Goal: Transaction & Acquisition: Obtain resource

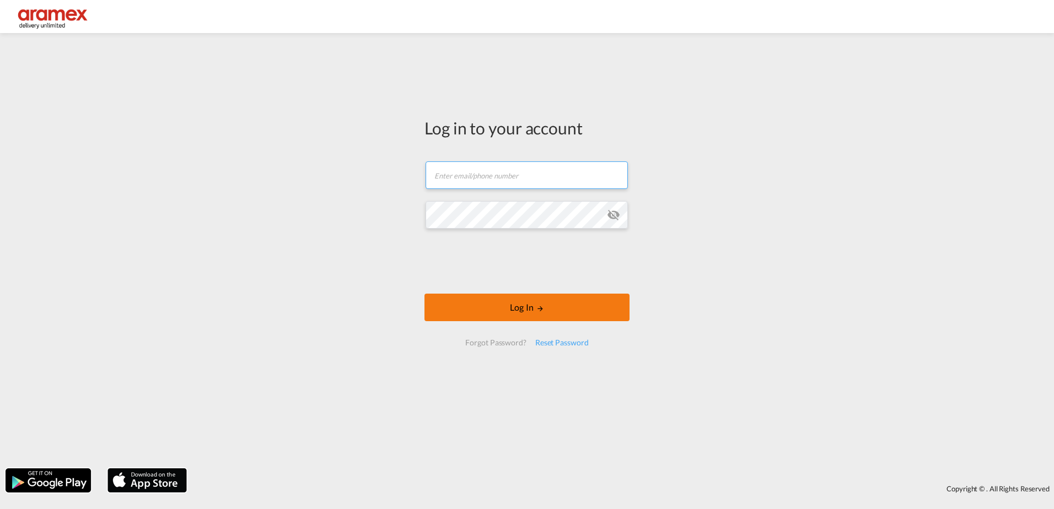
type input "[PERSON_NAME][EMAIL_ADDRESS][DOMAIN_NAME]"
click at [521, 310] on button "Log In" at bounding box center [526, 308] width 205 height 28
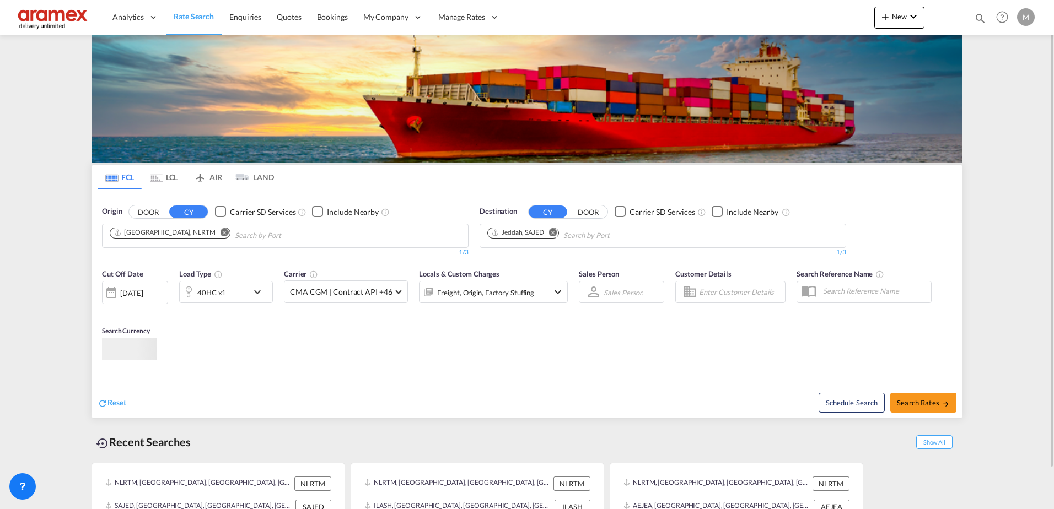
click at [251, 284] on div "40HC x1" at bounding box center [226, 292] width 94 height 22
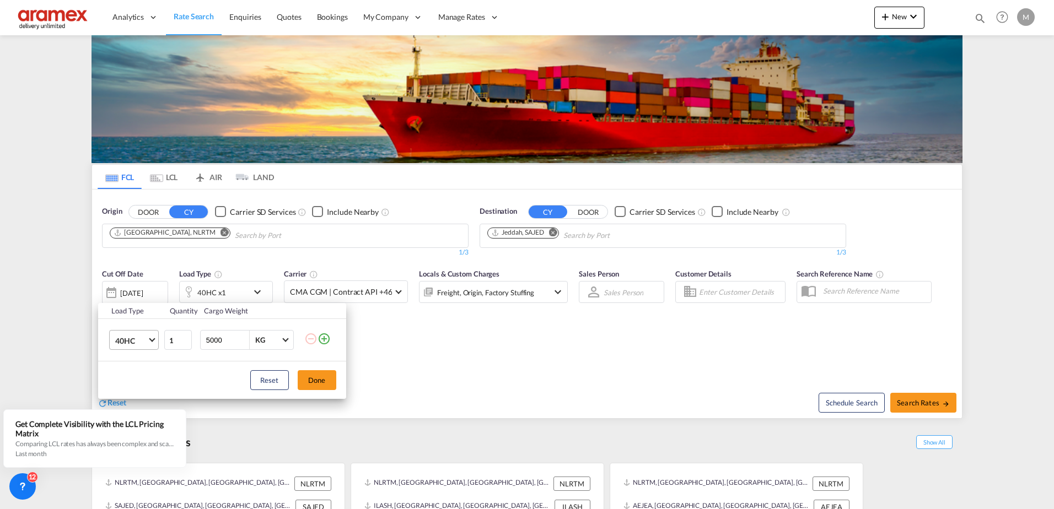
click at [146, 348] on md-select-value "40HC" at bounding box center [136, 340] width 44 height 19
click at [148, 313] on md-option "40RE" at bounding box center [143, 309] width 75 height 26
click at [320, 381] on button "Done" at bounding box center [320, 380] width 39 height 20
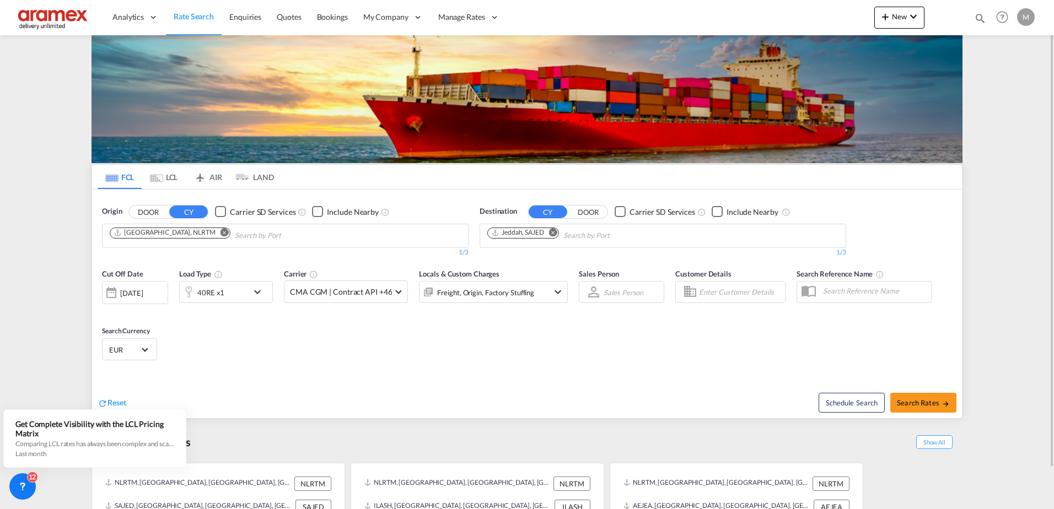
click at [554, 230] on md-icon "Remove" at bounding box center [553, 232] width 8 height 8
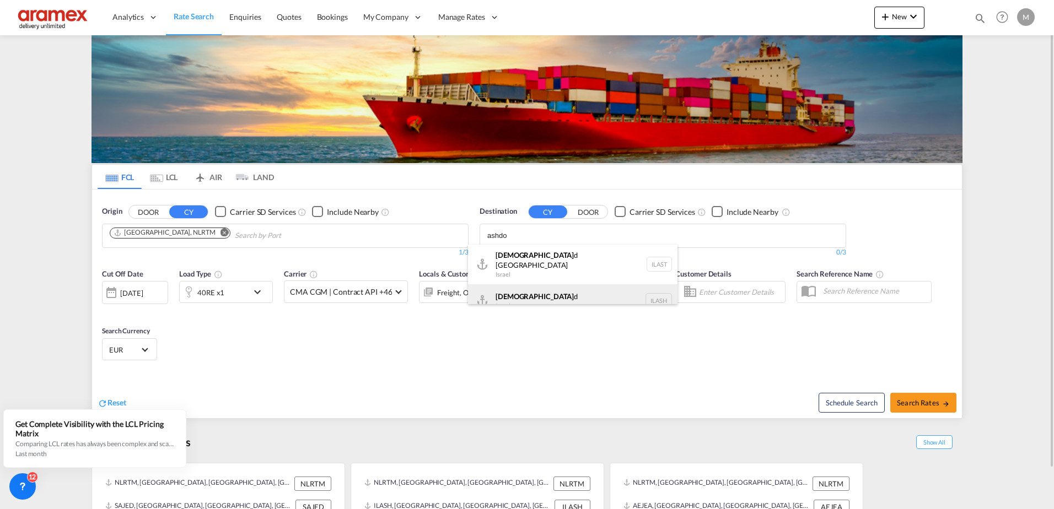
type input "ashdo"
click at [537, 295] on div "Ashdo d Israel [GEOGRAPHIC_DATA]" at bounding box center [572, 300] width 209 height 33
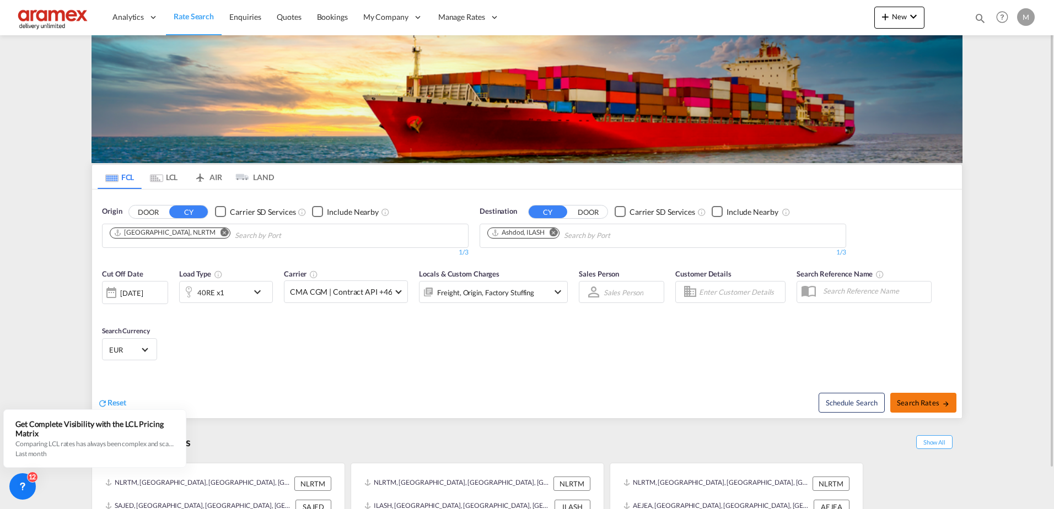
click at [936, 407] on span "Search Rates" at bounding box center [923, 402] width 53 height 9
type input "NLRTM to ILASH / [DATE]"
